Goal: Task Accomplishment & Management: Use online tool/utility

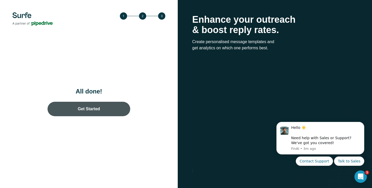
click at [91, 107] on link "Get Started" at bounding box center [89, 109] width 83 height 14
